Goal: Information Seeking & Learning: Learn about a topic

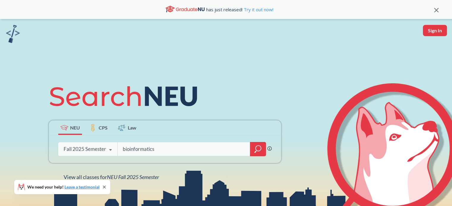
type input "bioinformatics"
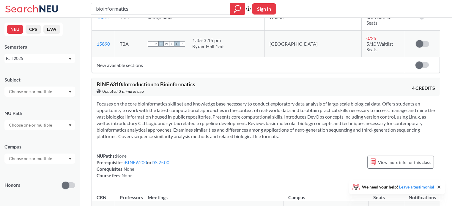
scroll to position [1004, 0]
drag, startPoint x: 97, startPoint y: 36, endPoint x: 121, endPoint y: 39, distance: 24.8
click at [121, 80] on span "BINF 6310 : Introduction to Bioinformatics" at bounding box center [146, 83] width 99 height 7
copy span "BINF 6310"
drag, startPoint x: 125, startPoint y: 36, endPoint x: 202, endPoint y: 38, distance: 77.2
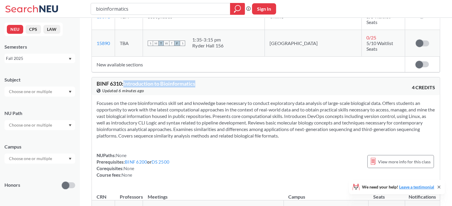
click at [202, 81] on div "BINF 6310 : Introduction to Bioinformatics View this course on Banner. Updated …" at bounding box center [181, 87] width 169 height 13
copy span "Introduction to Bioinformatics"
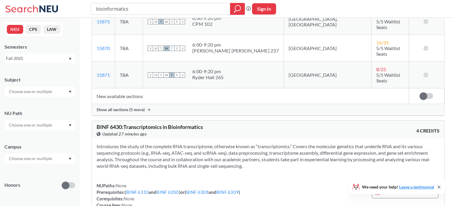
scroll to position [0, 0]
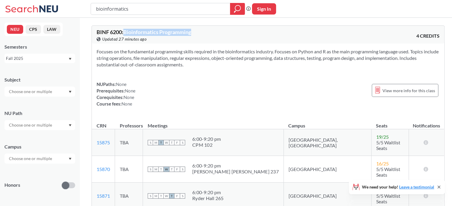
drag, startPoint x: 124, startPoint y: 31, endPoint x: 197, endPoint y: 34, distance: 72.2
click at [197, 34] on div "BINF 6200 : Bioinformatics Programming View this course on Banner. Updated 27 m…" at bounding box center [182, 35] width 171 height 13
copy span "Bioinformatics Programming"
click at [183, 59] on section "Focuses on the fundamental programming skills required in the bioinformatics in…" at bounding box center [268, 58] width 343 height 20
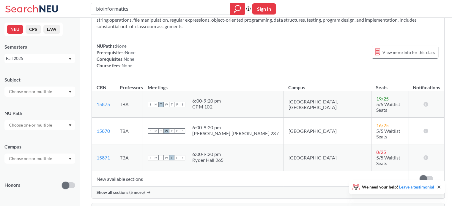
scroll to position [7, 0]
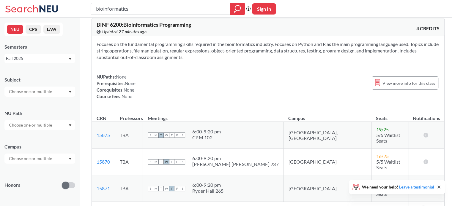
click at [304, 133] on td "[GEOGRAPHIC_DATA], [GEOGRAPHIC_DATA]" at bounding box center [327, 135] width 88 height 27
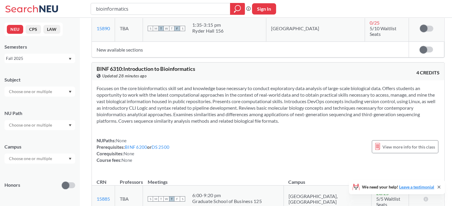
scroll to position [991, 0]
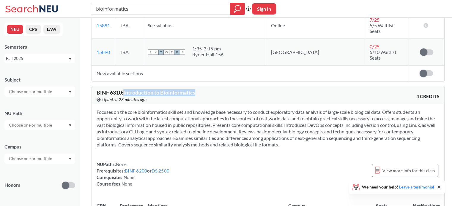
drag, startPoint x: 125, startPoint y: 49, endPoint x: 203, endPoint y: 47, distance: 78.4
click at [203, 90] on div "BINF 6310 : Introduction to Bioinformatics View this course on Banner. Updated …" at bounding box center [182, 96] width 171 height 13
copy span "Introduction to Bioinformatics"
drag, startPoint x: 97, startPoint y: 47, endPoint x: 122, endPoint y: 50, distance: 25.5
click at [122, 89] on span "BINF 6310 : Introduction to Bioinformatics" at bounding box center [146, 92] width 99 height 7
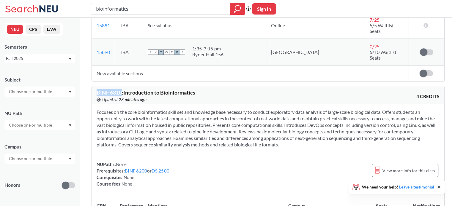
copy span "BINF 6310"
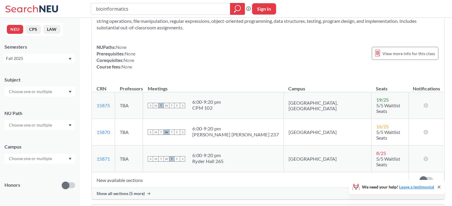
scroll to position [0, 0]
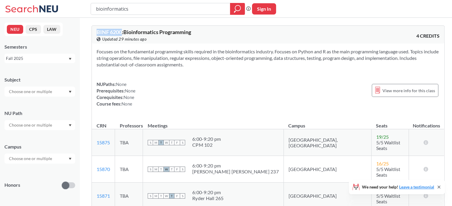
drag, startPoint x: 97, startPoint y: 32, endPoint x: 121, endPoint y: 34, distance: 24.1
click at [121, 34] on span "BINF 6200 : Bioinformatics Programming" at bounding box center [144, 32] width 94 height 7
copy span "BINF 6200"
click at [125, 33] on span "BINF 6200 : Bioinformatics Programming" at bounding box center [144, 32] width 94 height 7
drag, startPoint x: 125, startPoint y: 33, endPoint x: 196, endPoint y: 33, distance: 71.0
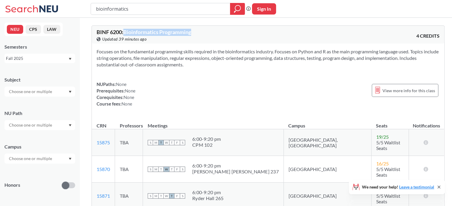
click at [196, 33] on div "BINF 6200 : Bioinformatics Programming View this course on Banner. Updated 39 m…" at bounding box center [182, 35] width 171 height 13
copy span "Bioinformatics Programming"
drag, startPoint x: 229, startPoint y: 145, endPoint x: 235, endPoint y: 145, distance: 6.2
click at [221, 145] on div "CPM 102" at bounding box center [206, 145] width 29 height 6
click at [214, 136] on div "6:00 - 9:20 pm" at bounding box center [206, 139] width 29 height 6
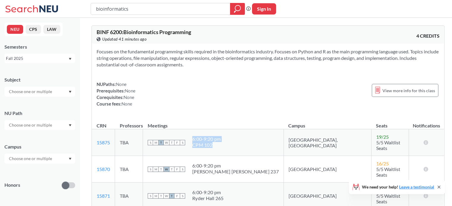
drag, startPoint x: 214, startPoint y: 136, endPoint x: 239, endPoint y: 143, distance: 25.4
click at [221, 143] on span "6:00 - 9:20 pm CPM 102" at bounding box center [206, 142] width 29 height 12
copy span "6:00 - 9:20 pm CPM 102"
click at [309, 72] on div "Focuses on the fundamental programming skills required in the bioinformatics in…" at bounding box center [268, 80] width 352 height 73
click at [201, 11] on input "bioinformatics" at bounding box center [160, 9] width 130 height 10
